Goal: Navigation & Orientation: Find specific page/section

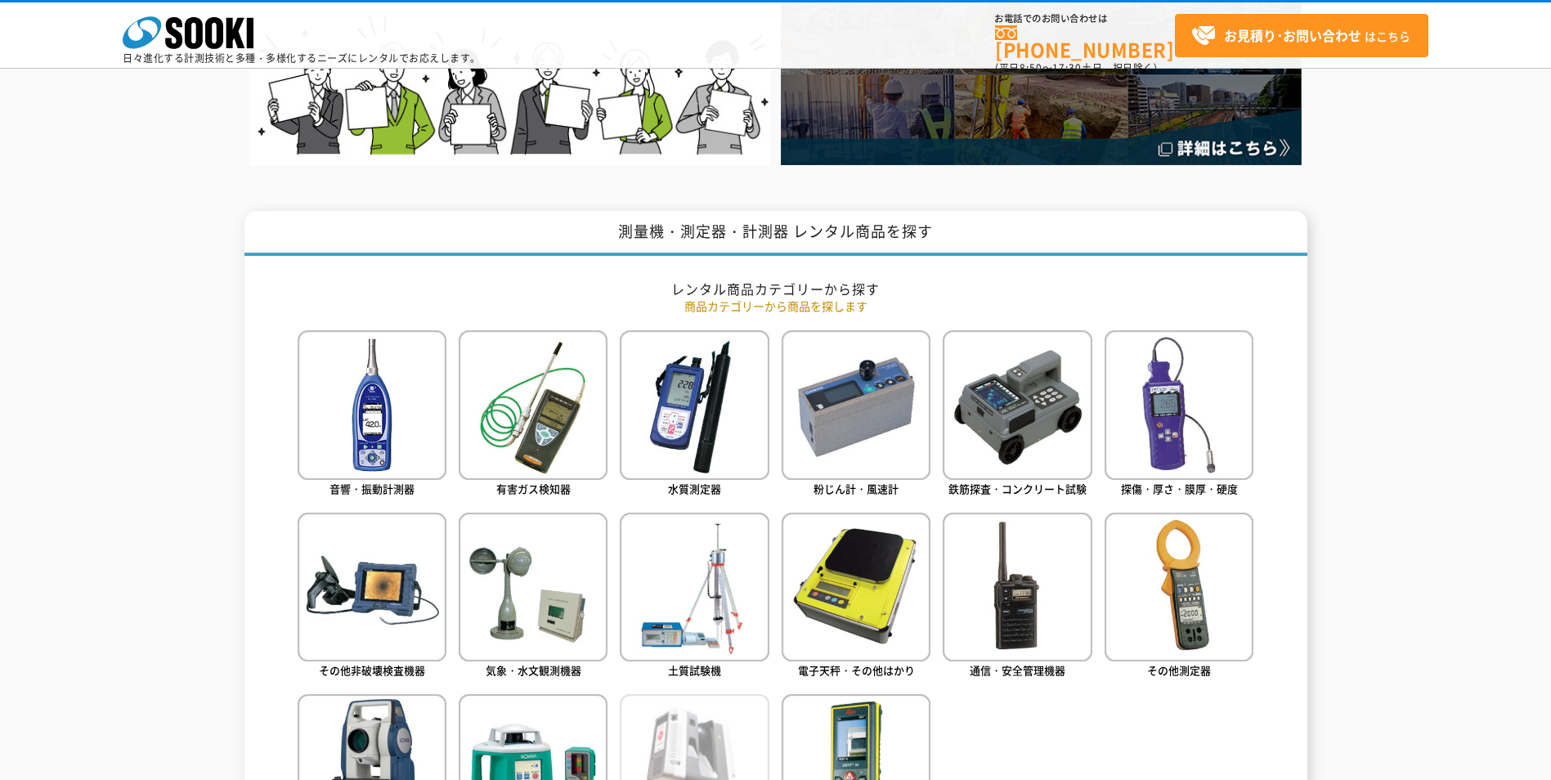
scroll to position [681, 0]
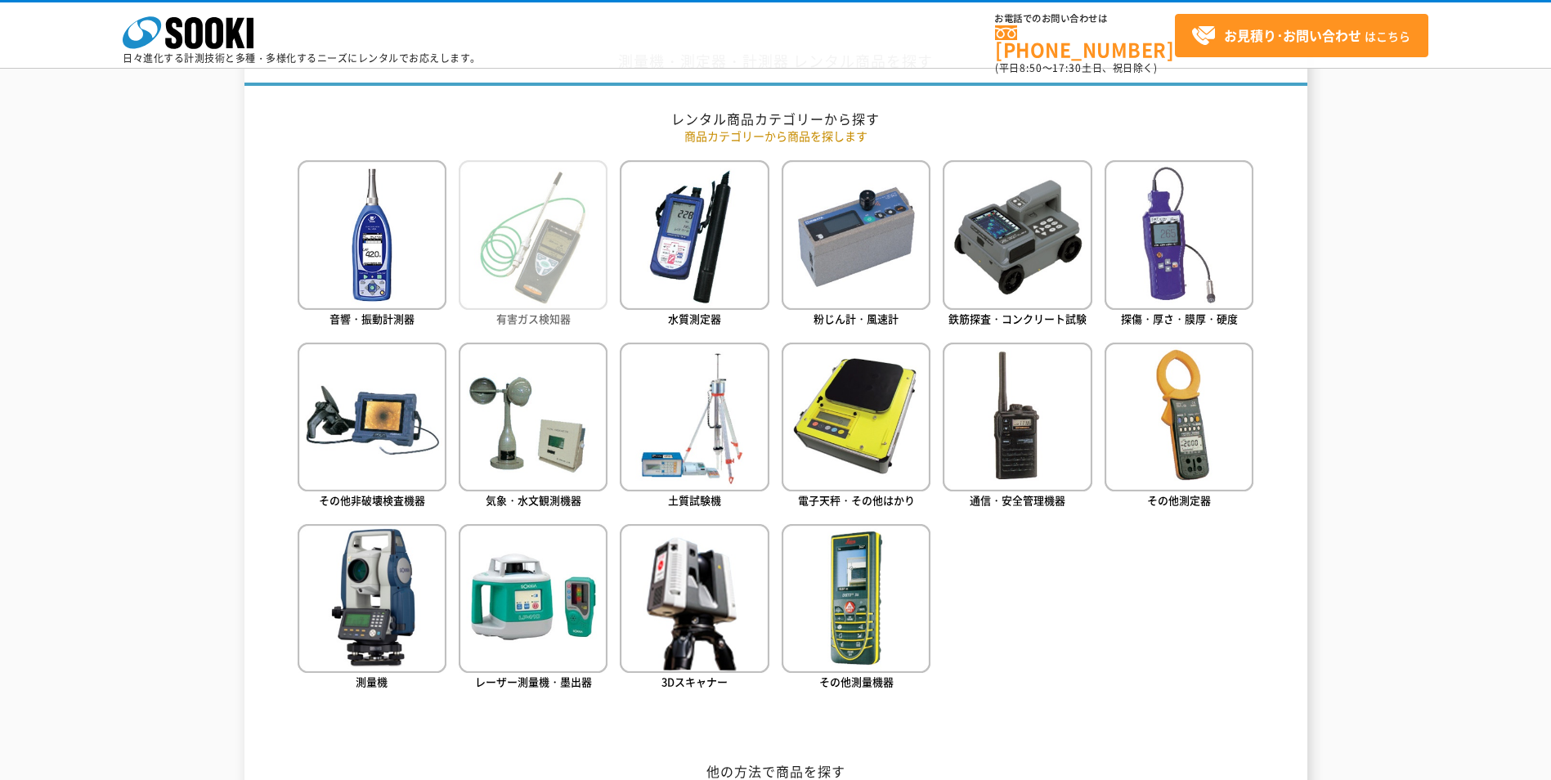
click at [566, 288] on img at bounding box center [533, 234] width 149 height 149
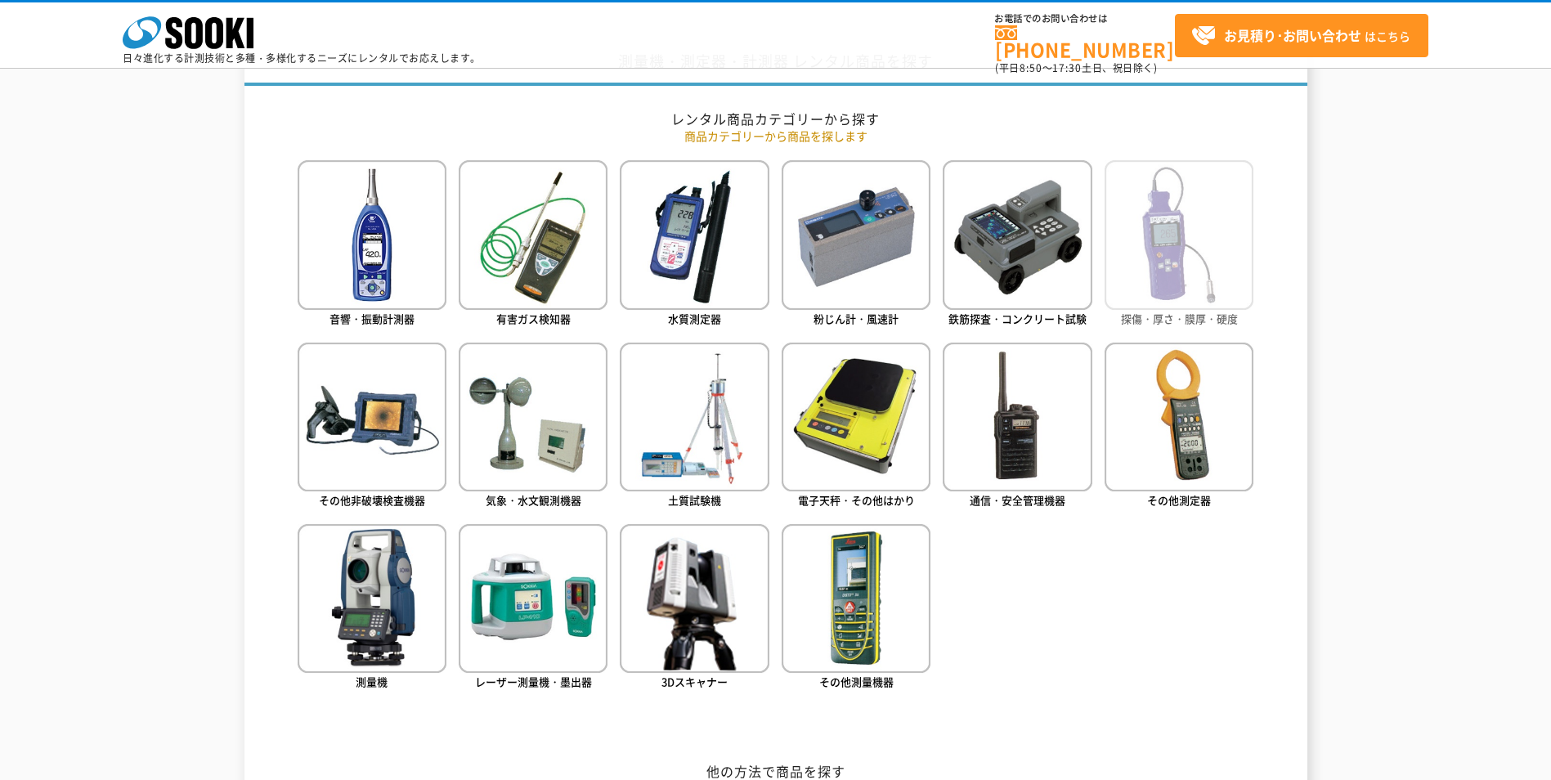
click at [1182, 288] on img at bounding box center [1179, 234] width 149 height 149
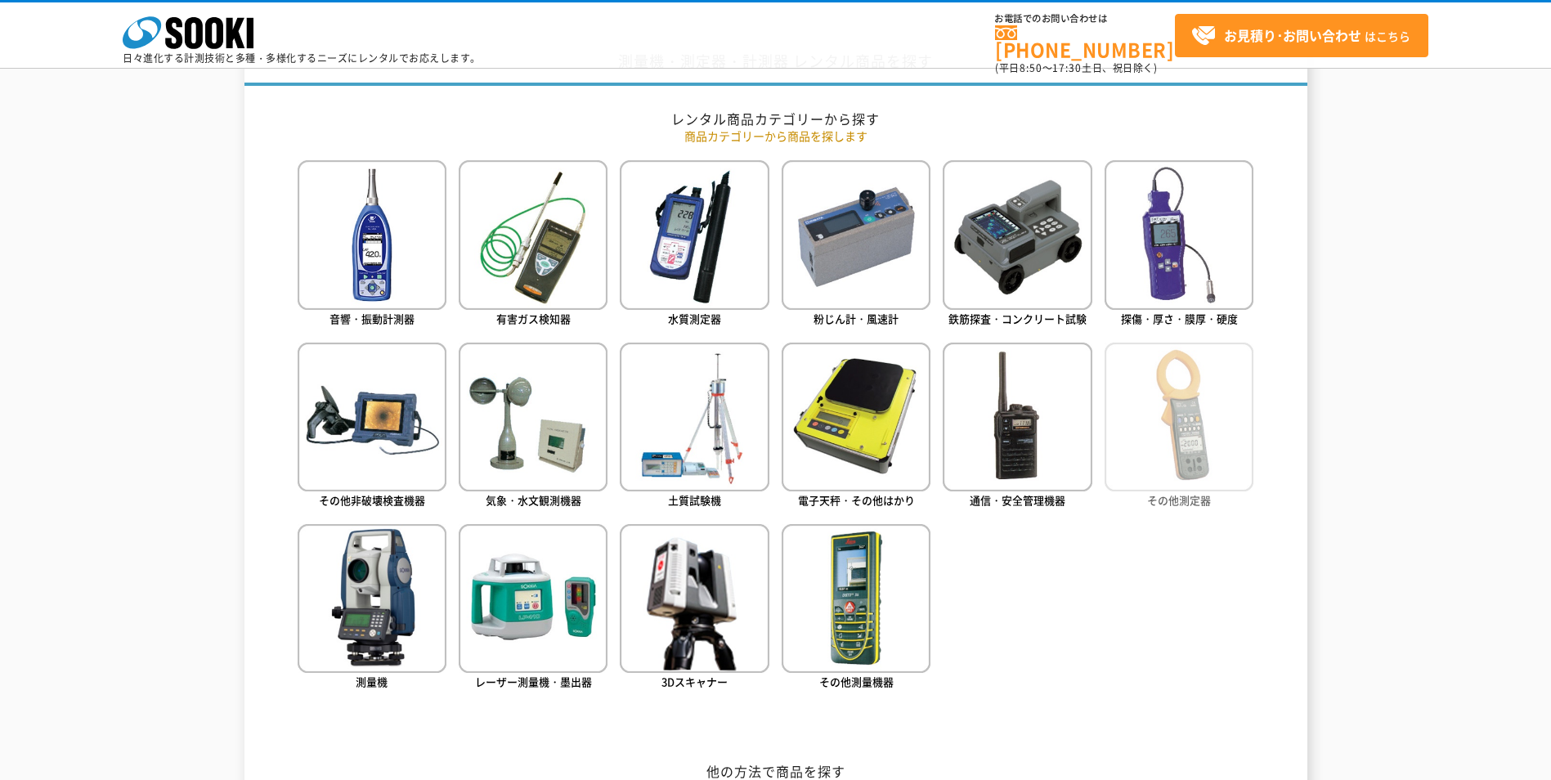
click at [1186, 438] on img at bounding box center [1179, 417] width 149 height 149
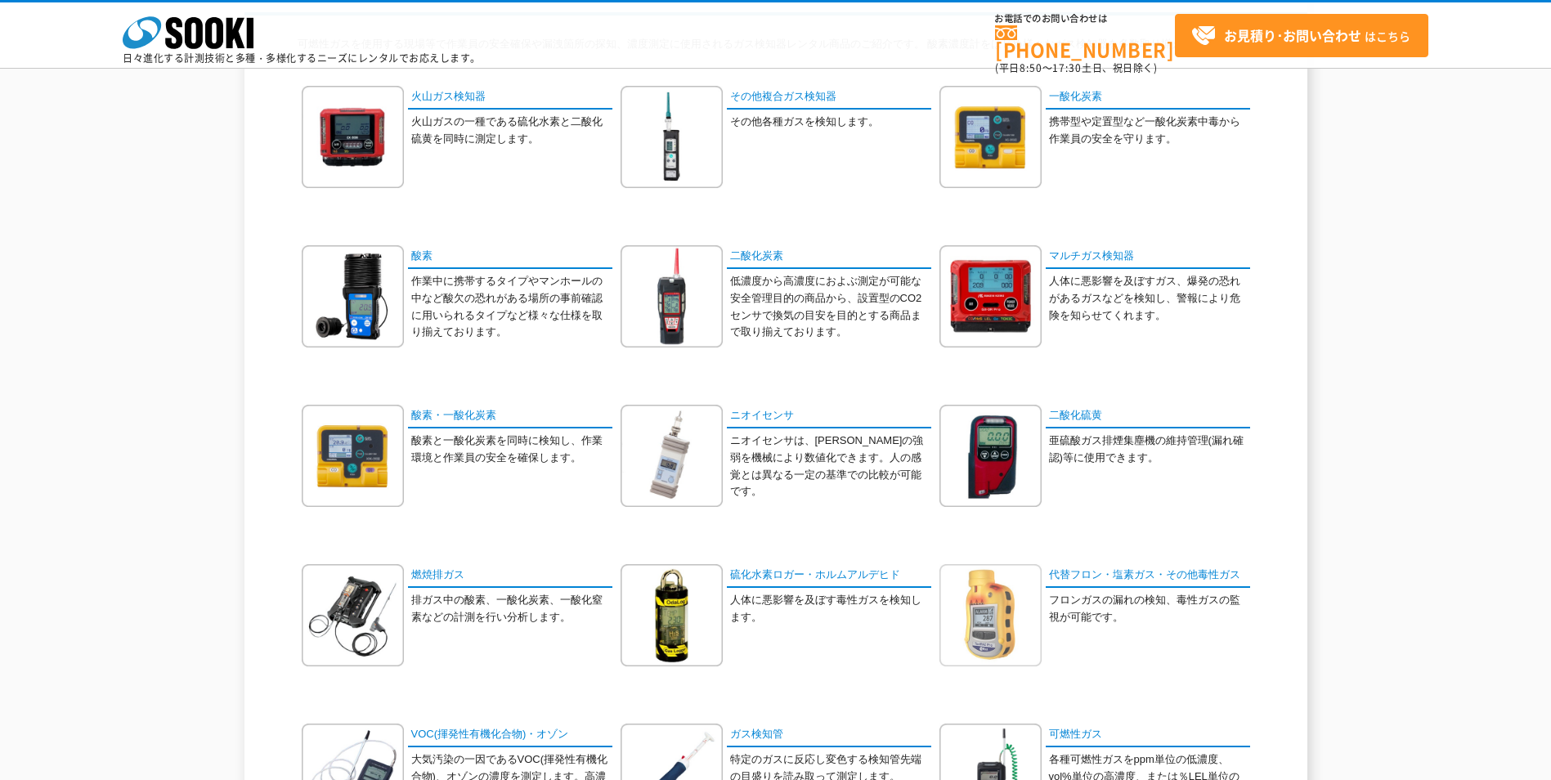
scroll to position [341, 0]
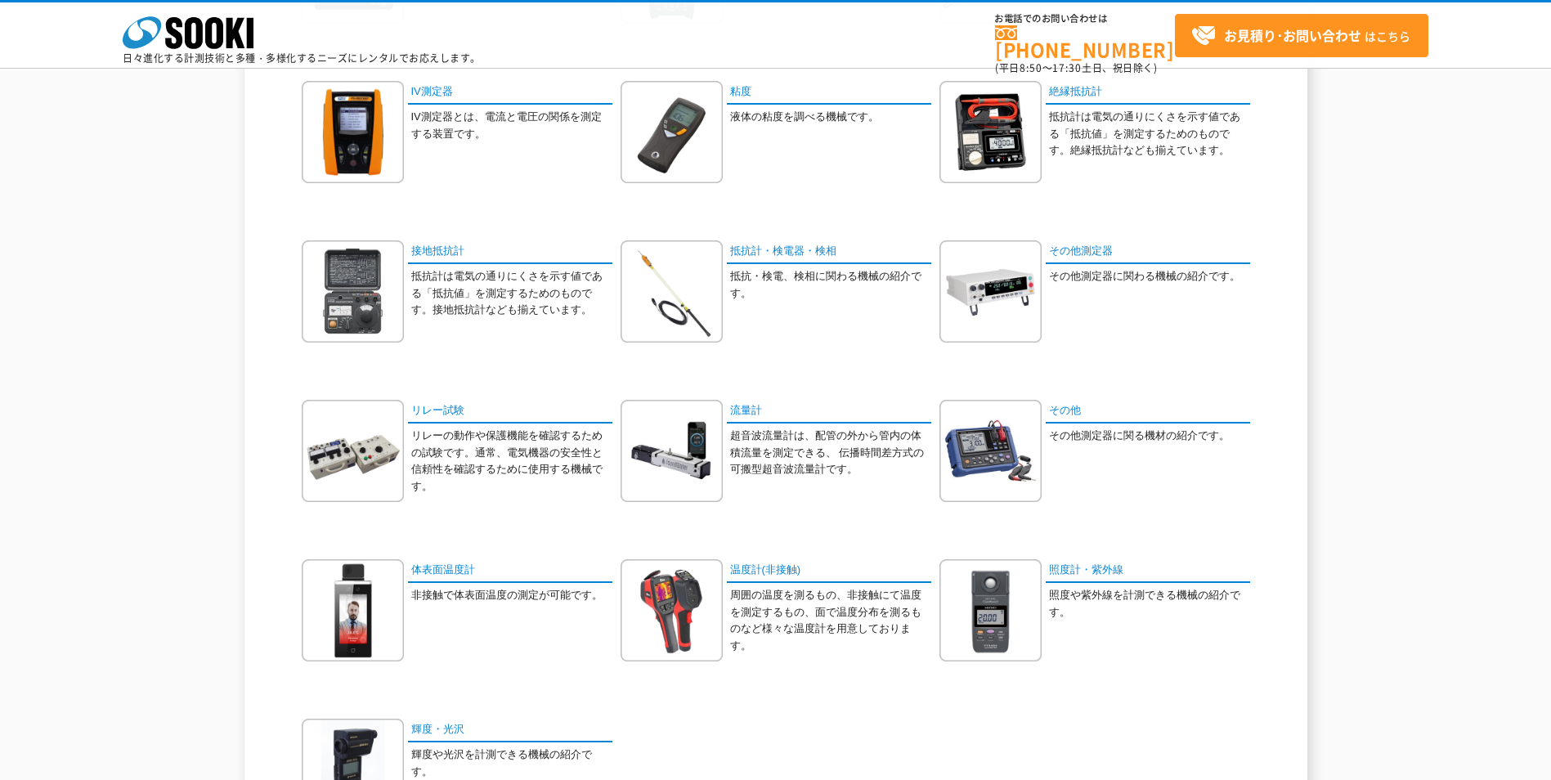
scroll to position [681, 0]
